Goal: Task Accomplishment & Management: Use online tool/utility

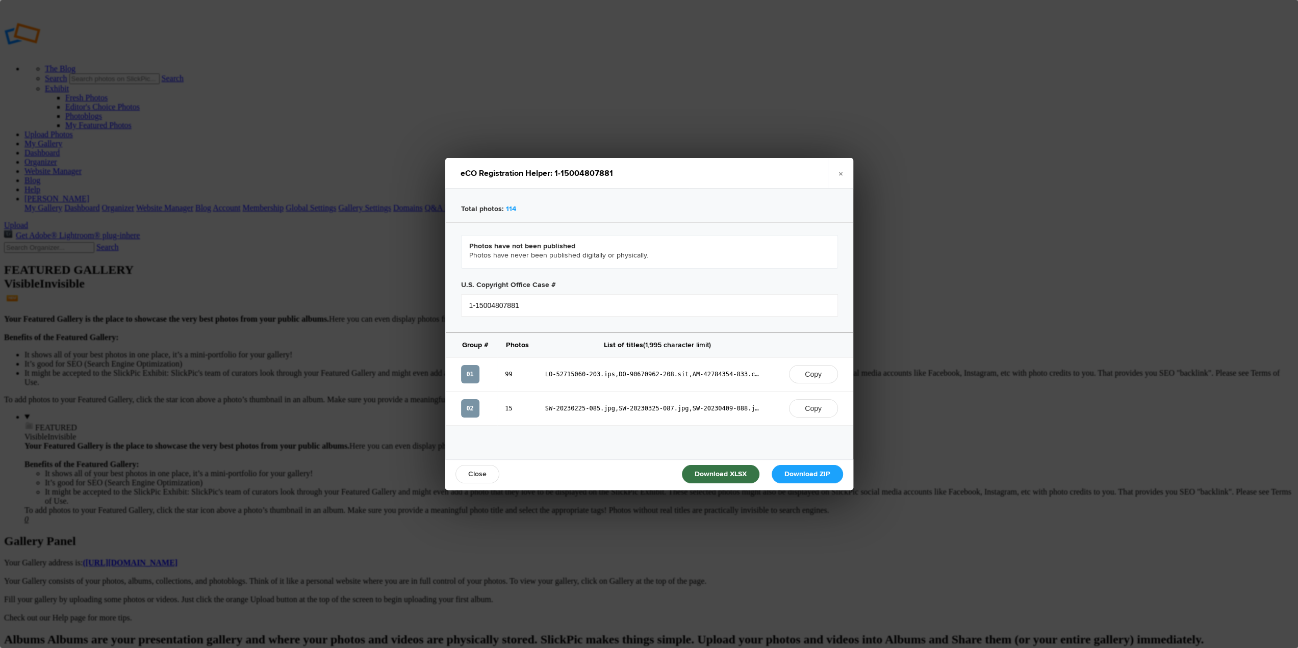
click at [819, 373] on button "Copy" at bounding box center [813, 374] width 49 height 18
click at [748, 372] on span at bounding box center [652, 374] width 214 height 10
click at [742, 373] on span at bounding box center [652, 374] width 214 height 10
click at [742, 374] on span at bounding box center [652, 374] width 214 height 10
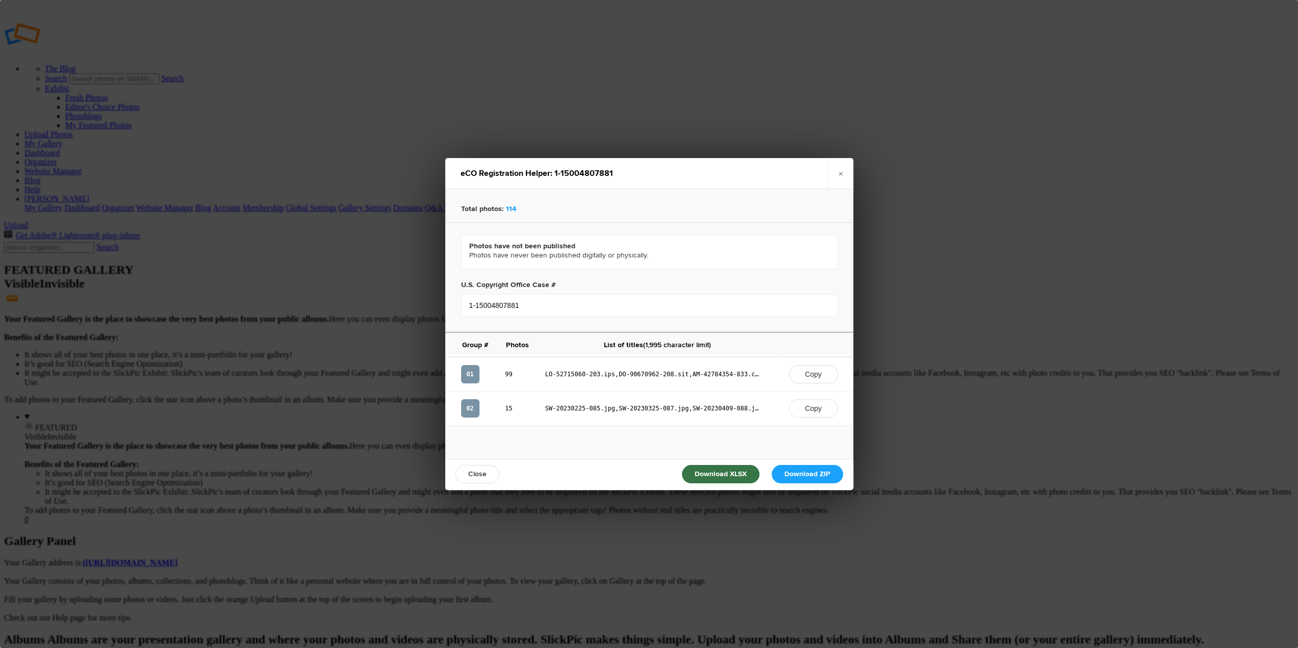
click at [585, 465] on div "Close Download XLSX Download ZIP" at bounding box center [649, 475] width 408 height 31
click at [586, 451] on div "Group # Photos List of titles (1,995 character limit) 01 99 Copy 02 15 SW-20230…" at bounding box center [650, 404] width 408 height 142
click at [614, 455] on div "Group # Photos List of titles (1,995 character limit) 01 99 Copy 02 15 SW-20230…" at bounding box center [650, 404] width 408 height 142
click at [630, 435] on div "Group # Photos List of titles (1,995 character limit) 01 99 Copy 02 15 SW-20230…" at bounding box center [650, 404] width 408 height 142
click at [816, 405] on button "Copy" at bounding box center [813, 408] width 49 height 18
